Goal: Check status: Check status

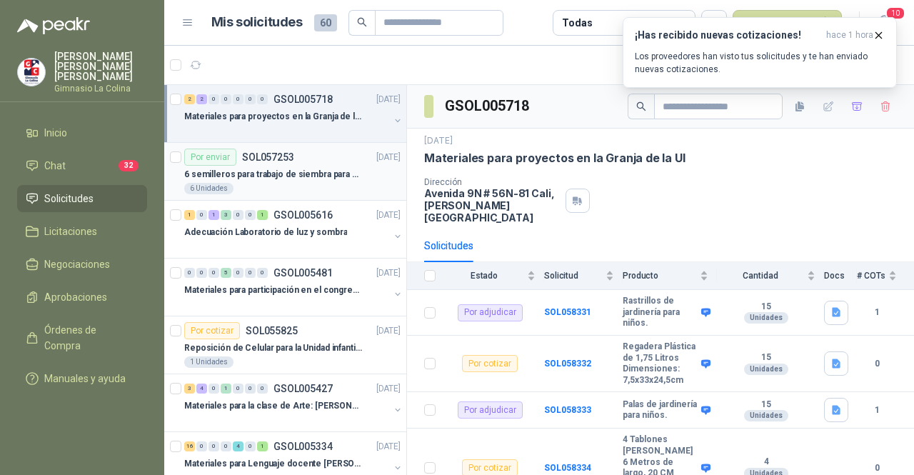
scroll to position [46, 0]
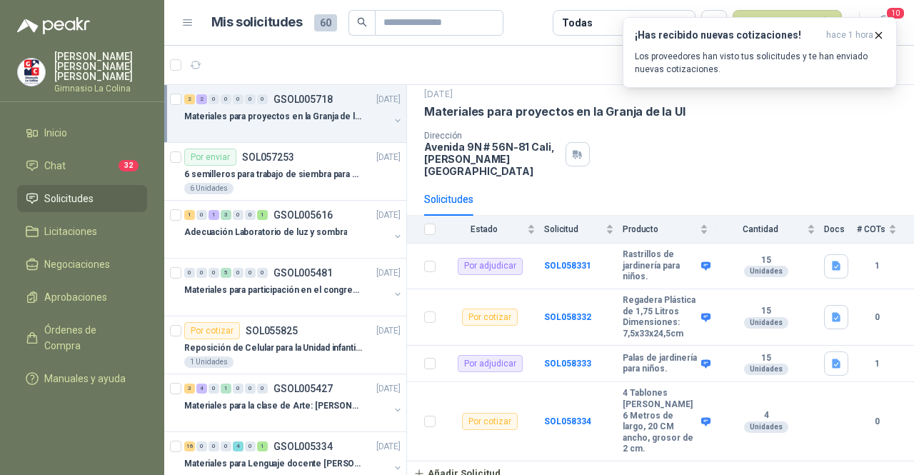
click at [288, 125] on div at bounding box center [286, 130] width 205 height 11
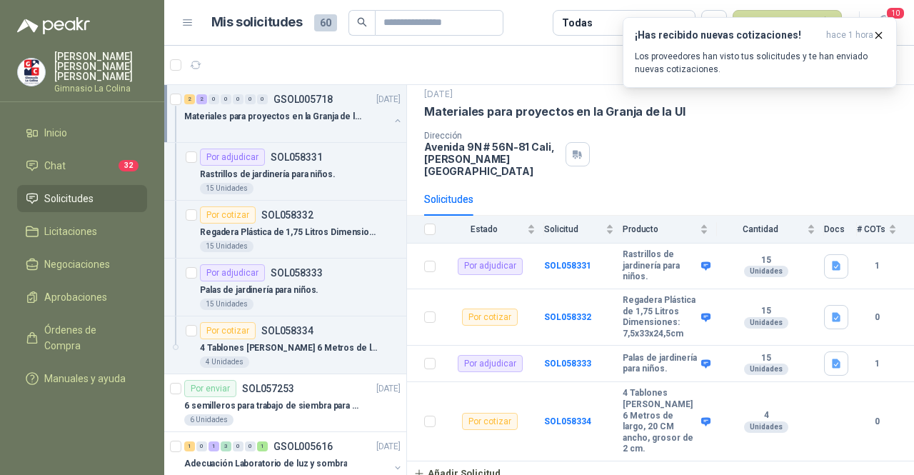
scroll to position [4, 0]
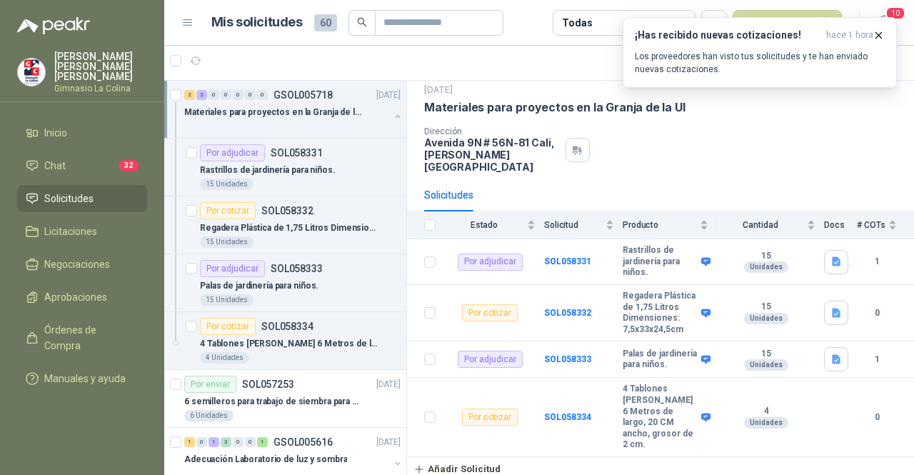
click at [281, 110] on p "Materiales para proyectos en la Granja de la UI" at bounding box center [273, 113] width 178 height 14
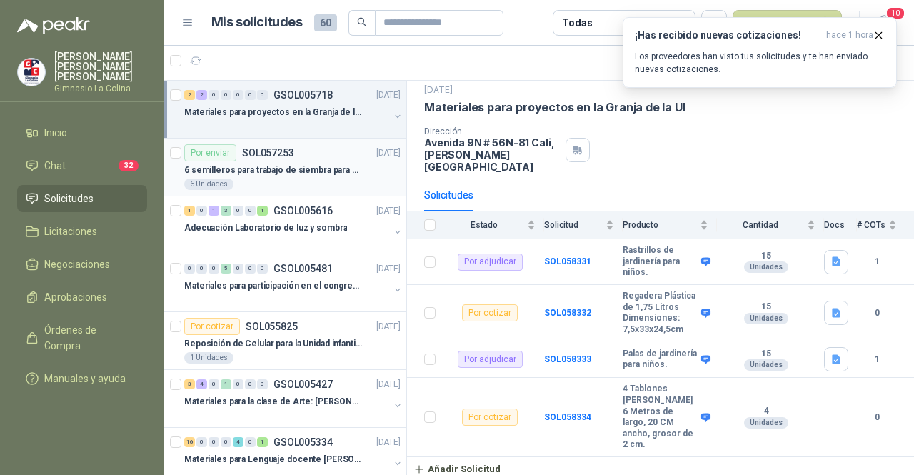
click at [273, 171] on p "6 semilleros para trabajo de siembra para estudiantes en la granja" at bounding box center [273, 171] width 178 height 14
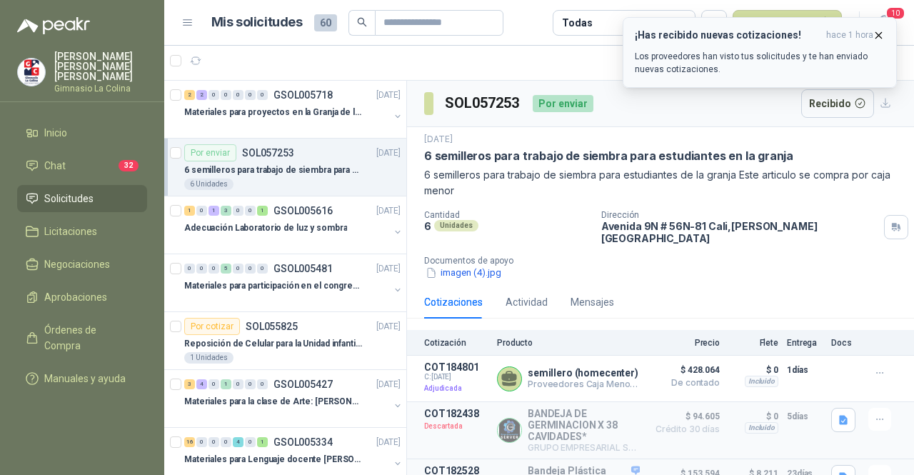
click at [881, 39] on icon "button" at bounding box center [878, 35] width 12 height 12
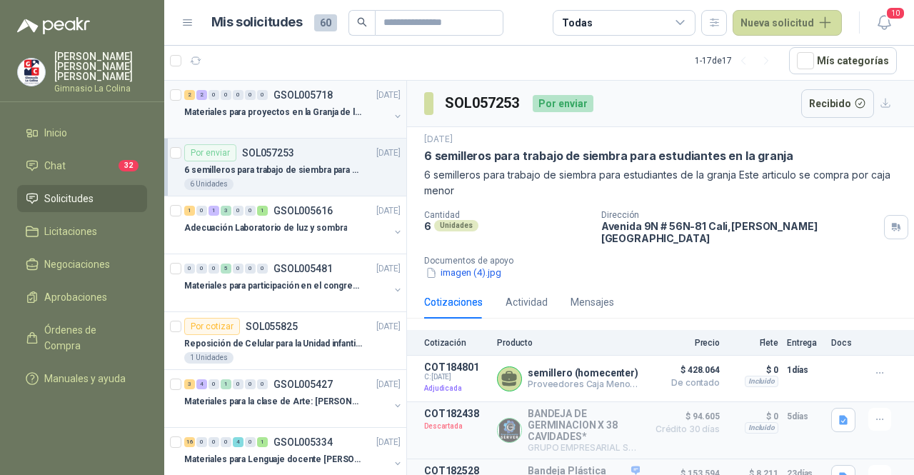
click at [284, 121] on div at bounding box center [286, 126] width 205 height 11
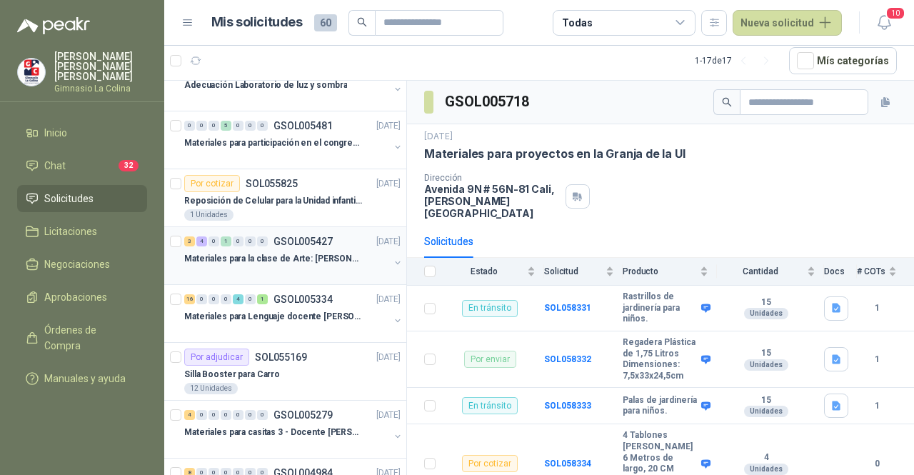
click at [283, 262] on p "Materiales para la clase de Arte: [PERSON_NAME]" at bounding box center [273, 259] width 178 height 14
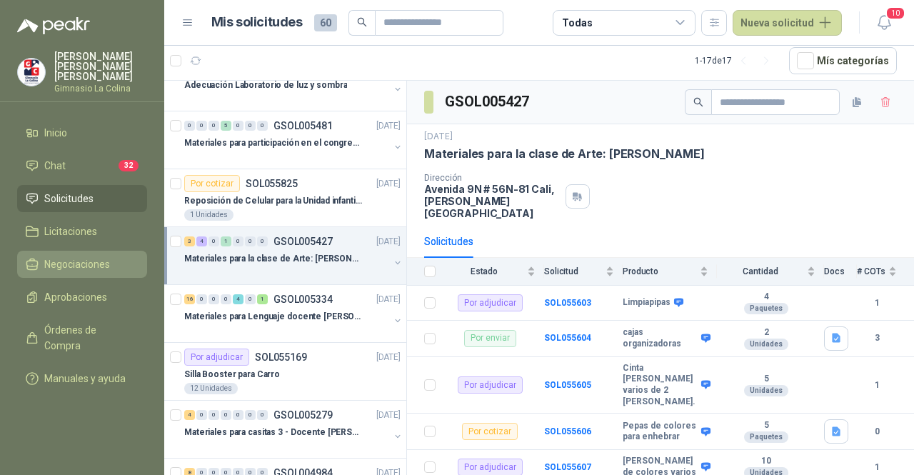
click at [100, 256] on span "Negociaciones" at bounding box center [77, 264] width 66 height 16
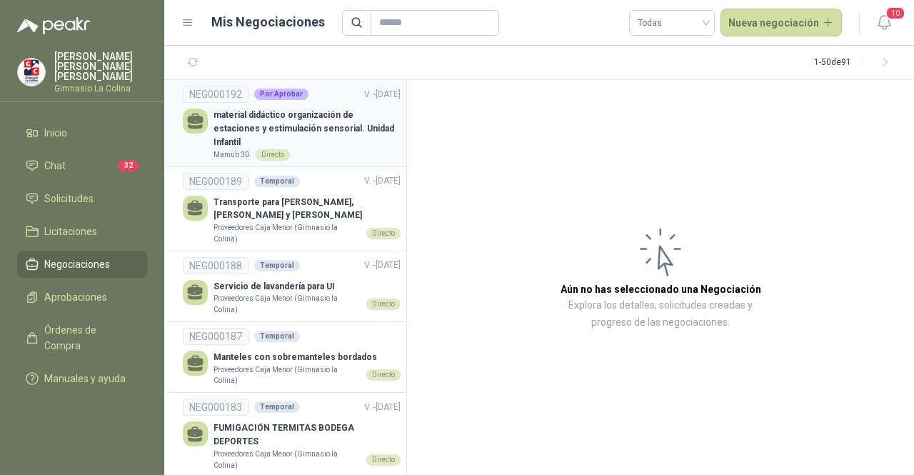
click at [308, 144] on p "material didáctico organización de estaciones y estimulación sensorial. Unidad …" at bounding box center [306, 129] width 187 height 41
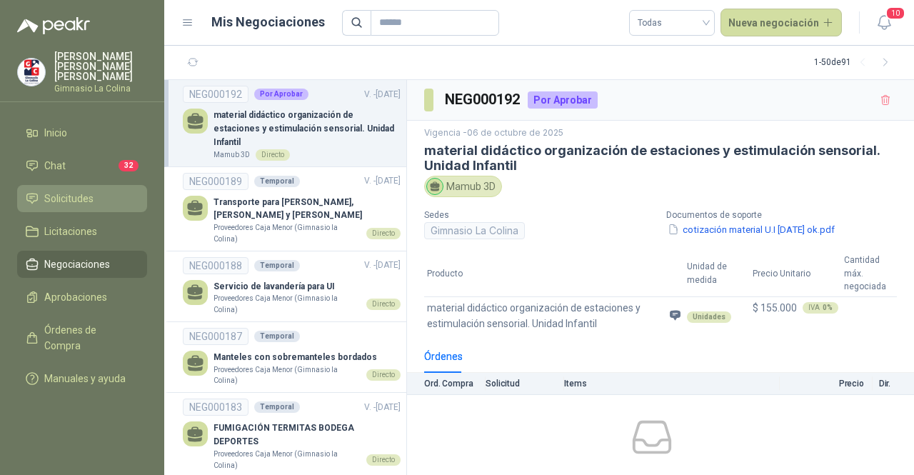
click at [63, 191] on span "Solicitudes" at bounding box center [68, 199] width 49 height 16
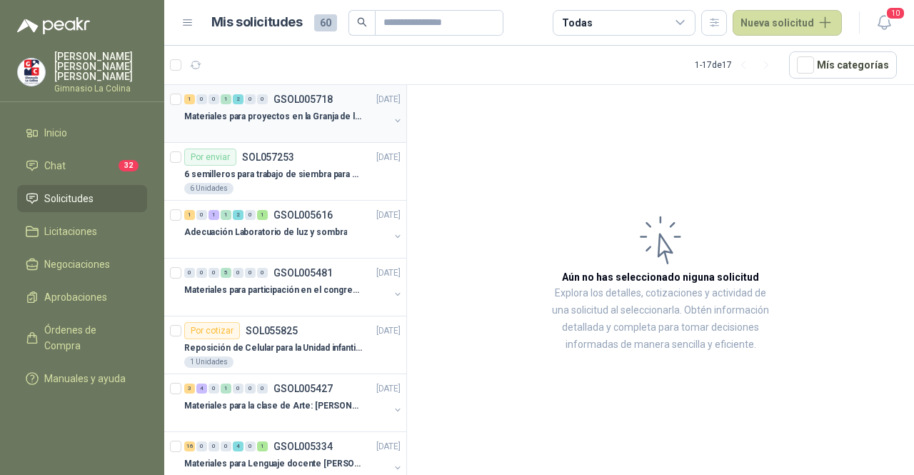
click at [285, 127] on div at bounding box center [286, 130] width 205 height 11
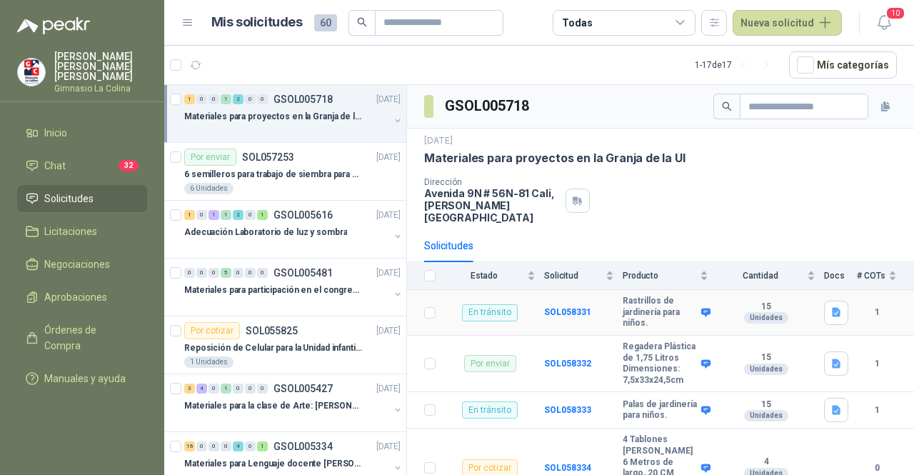
scroll to position [46, 0]
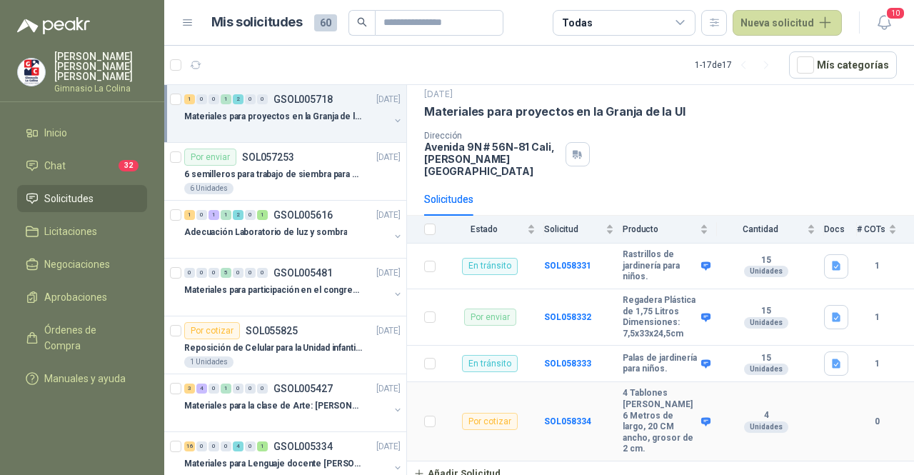
click at [631, 406] on b "4 Tablones [PERSON_NAME] 6 Metros de largo, 20 CM ancho, grosor de 2 cm." at bounding box center [660, 421] width 75 height 67
click at [701, 261] on icon at bounding box center [705, 265] width 9 height 9
click at [830, 260] on icon "button" at bounding box center [836, 266] width 12 height 12
click at [787, 222] on button "RASTRILLO.png" at bounding box center [786, 220] width 84 height 15
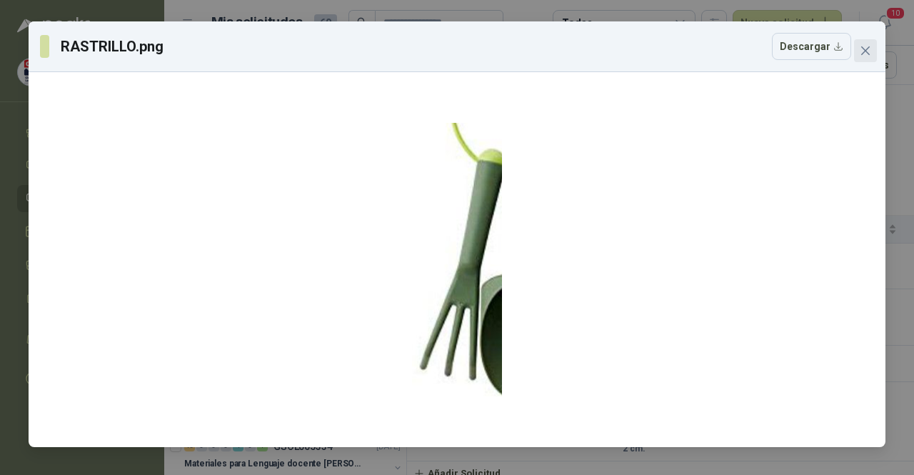
click at [874, 52] on span "Close" at bounding box center [865, 50] width 23 height 11
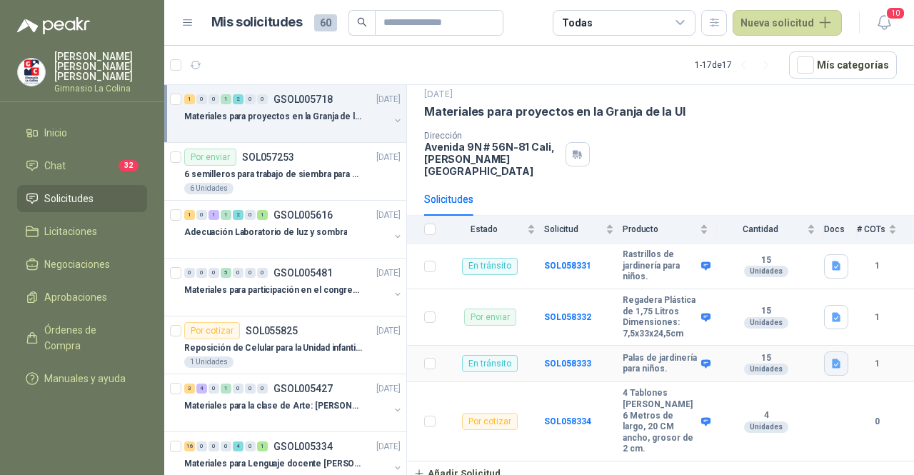
click at [832, 366] on icon "button" at bounding box center [836, 363] width 9 height 9
click at [801, 326] on button "PALAS.png" at bounding box center [795, 333] width 66 height 15
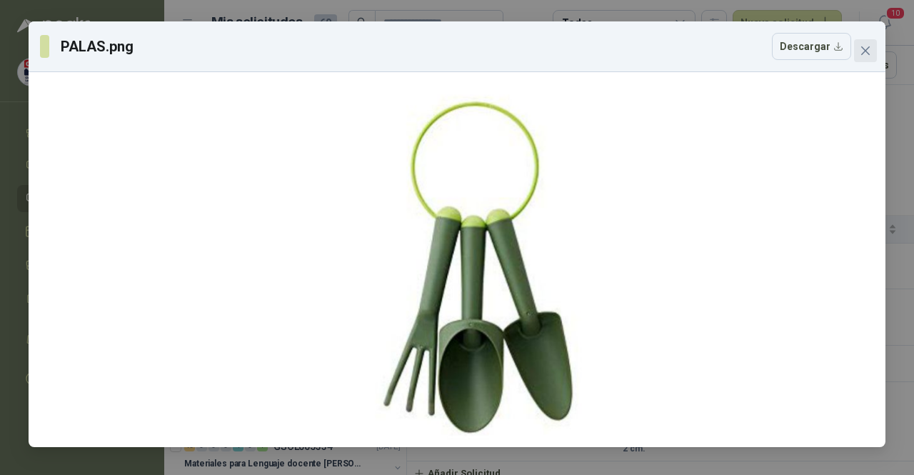
click at [869, 54] on icon "close" at bounding box center [865, 50] width 11 height 11
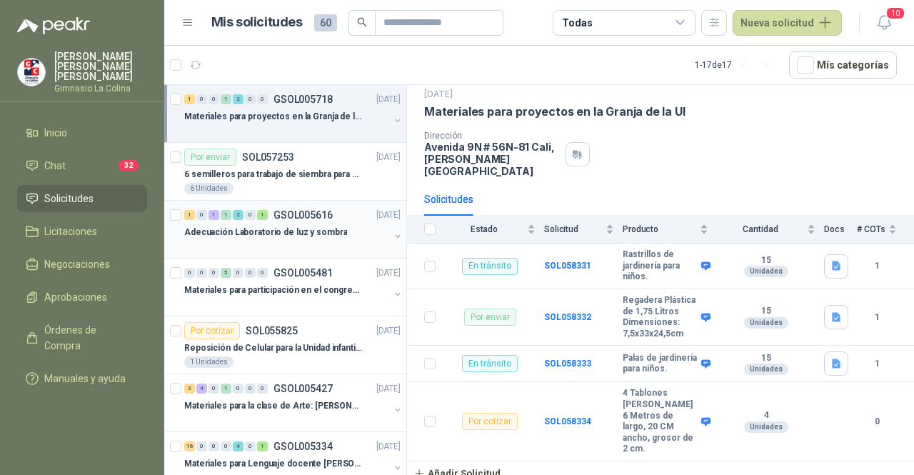
click at [298, 228] on p "Adecuación Laboratorio de luz y sombra" at bounding box center [265, 233] width 163 height 14
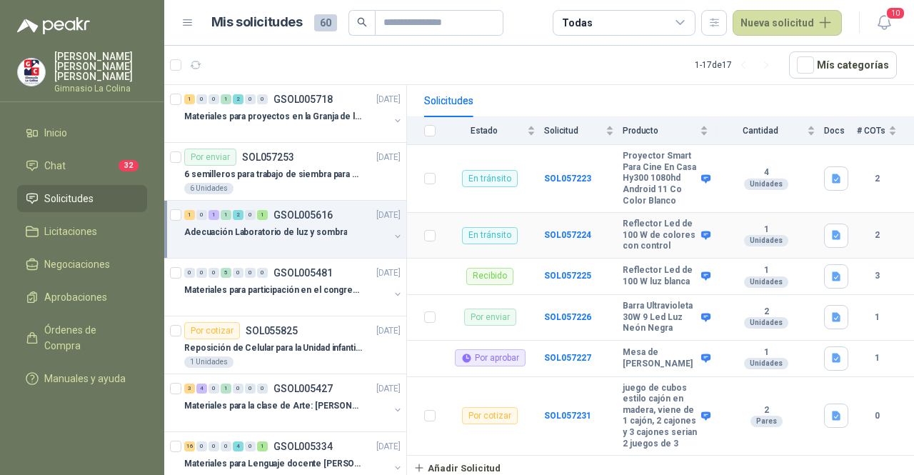
scroll to position [183, 0]
click at [293, 293] on p "Materiales para participación en el congreso, UI" at bounding box center [273, 290] width 178 height 14
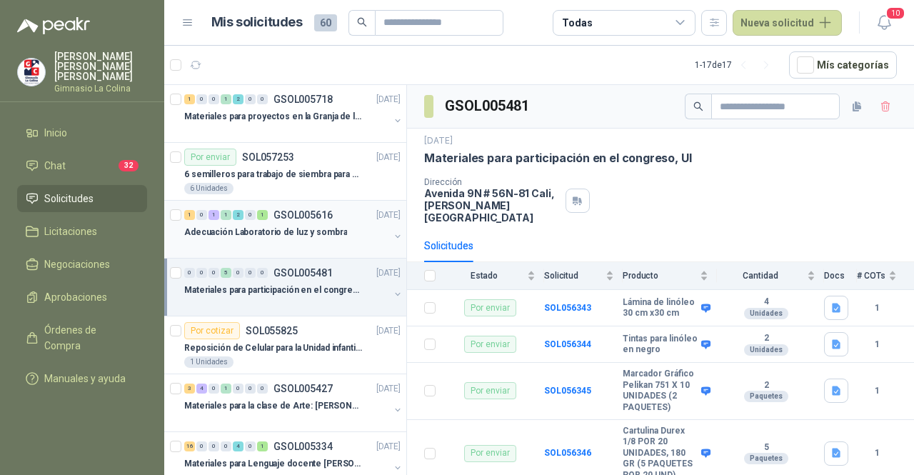
click at [298, 223] on div "Adecuación Laboratorio de luz y sombra" at bounding box center [286, 231] width 205 height 17
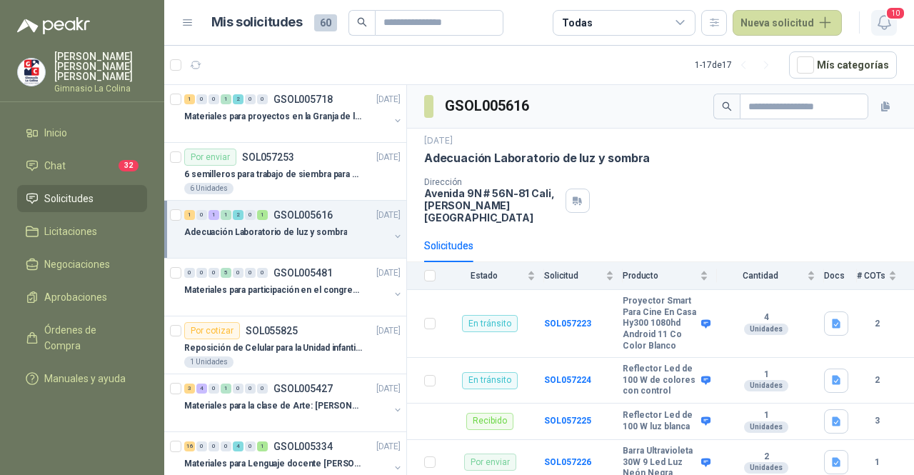
click at [880, 24] on icon "button" at bounding box center [884, 23] width 18 height 18
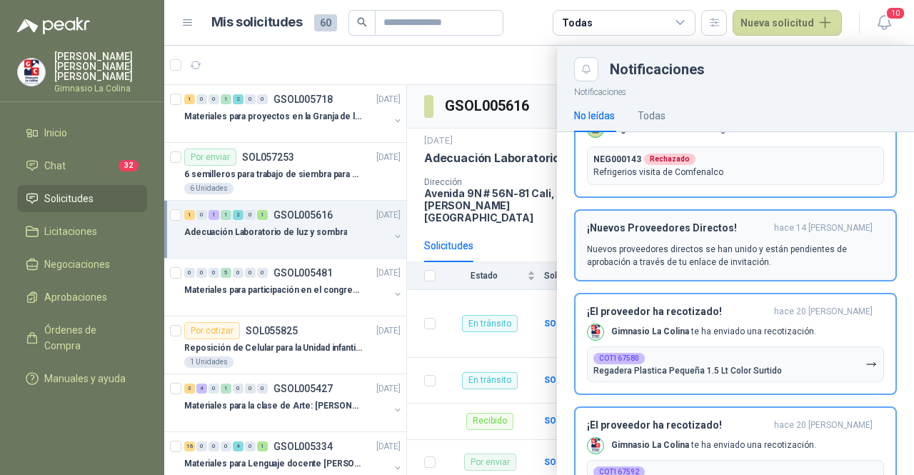
scroll to position [214, 0]
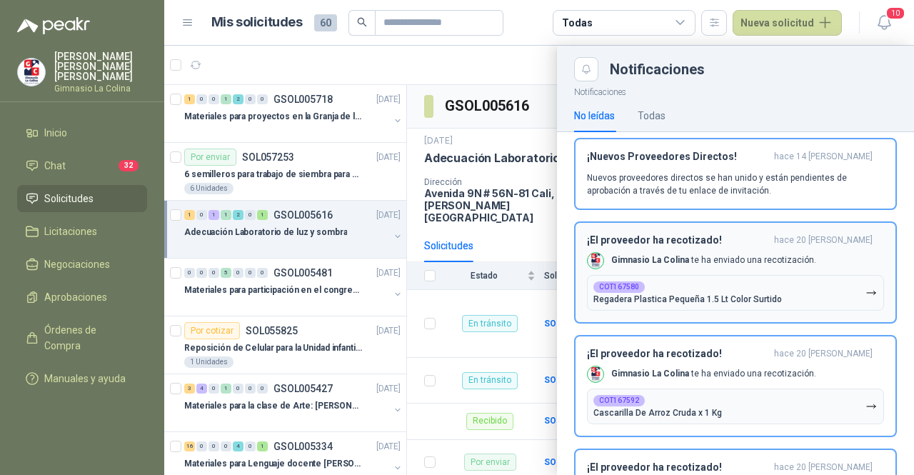
click at [730, 252] on div "Gimnasio La [PERSON_NAME] ha enviado una recotización." at bounding box center [701, 260] width 229 height 17
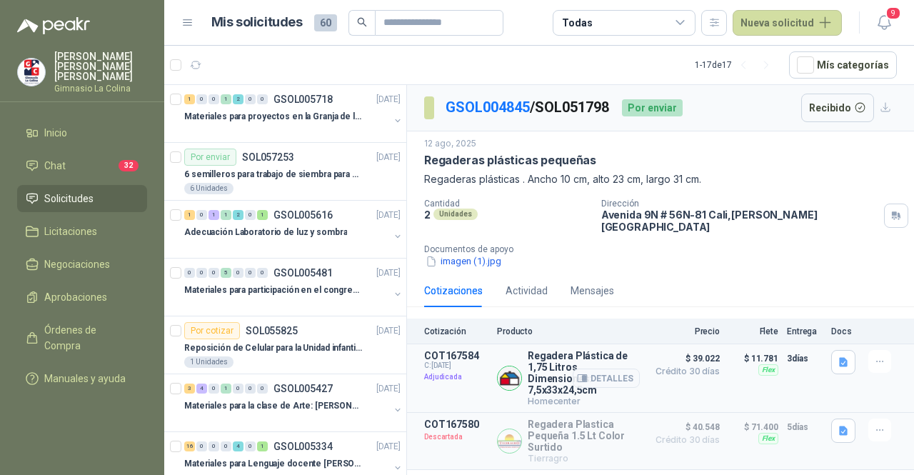
click at [446, 361] on span "C: [DATE]" at bounding box center [456, 365] width 64 height 9
click at [438, 370] on p "Adjudicada" at bounding box center [456, 377] width 64 height 14
click at [840, 358] on icon "button" at bounding box center [843, 362] width 9 height 9
click at [828, 326] on button "image.png" at bounding box center [814, 318] width 62 height 15
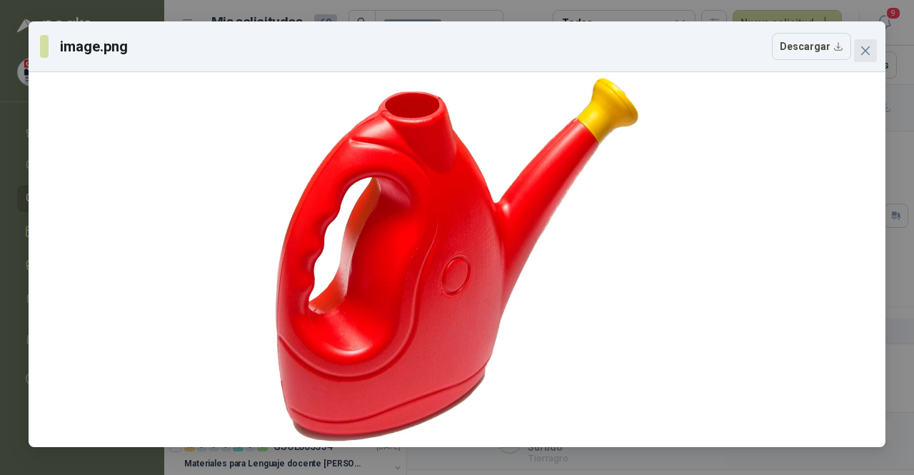
click at [867, 56] on button "Close" at bounding box center [865, 50] width 23 height 23
